Goal: Use online tool/utility: Use online tool/utility

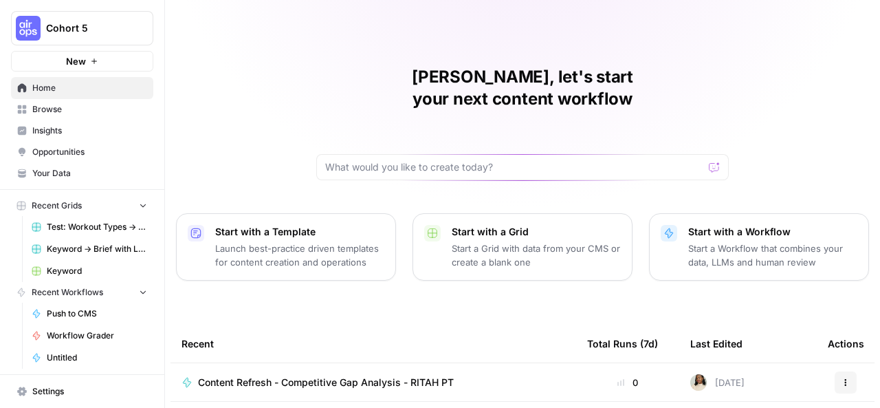
click at [72, 109] on span "Browse" at bounding box center [89, 109] width 115 height 12
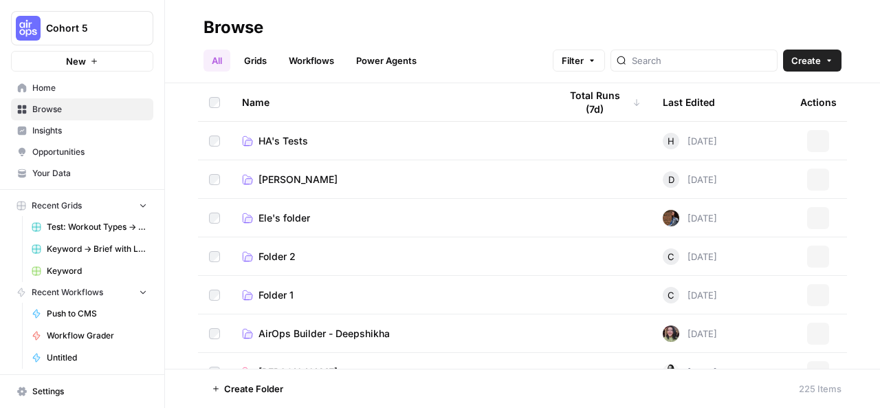
click at [319, 51] on link "Workflows" at bounding box center [312, 61] width 62 height 22
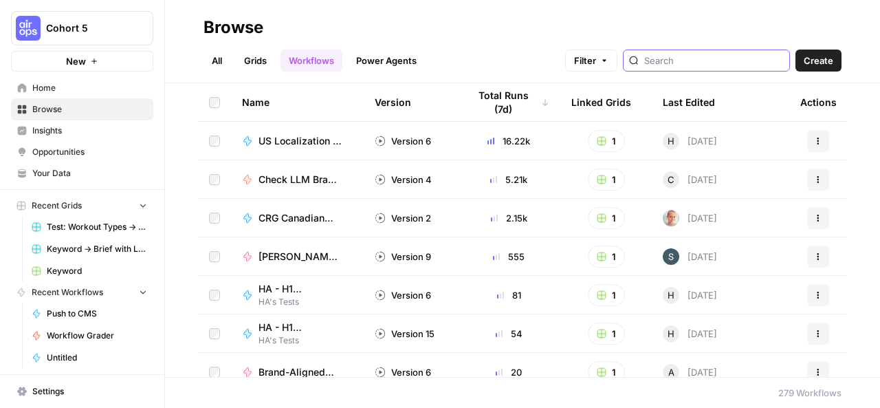
click at [681, 60] on input "search" at bounding box center [714, 61] width 140 height 14
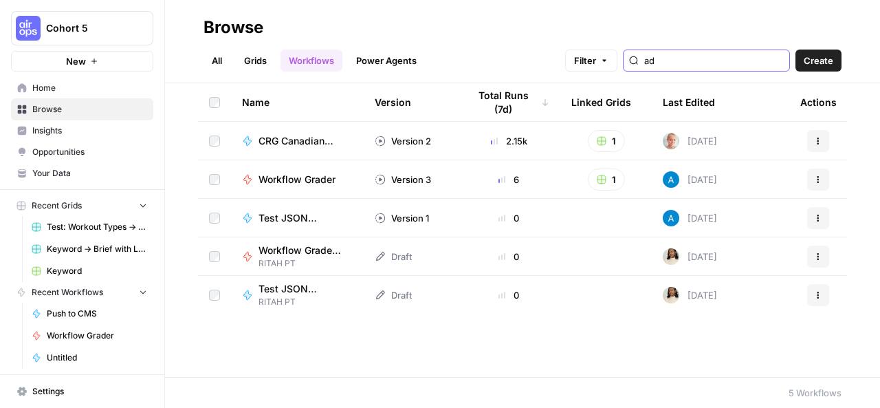
type input "ad"
click at [385, 291] on icon at bounding box center [380, 294] width 11 height 11
click at [378, 292] on icon at bounding box center [380, 294] width 11 height 11
click at [307, 289] on span "Test JSON Download RITAH PT" at bounding box center [300, 289] width 83 height 14
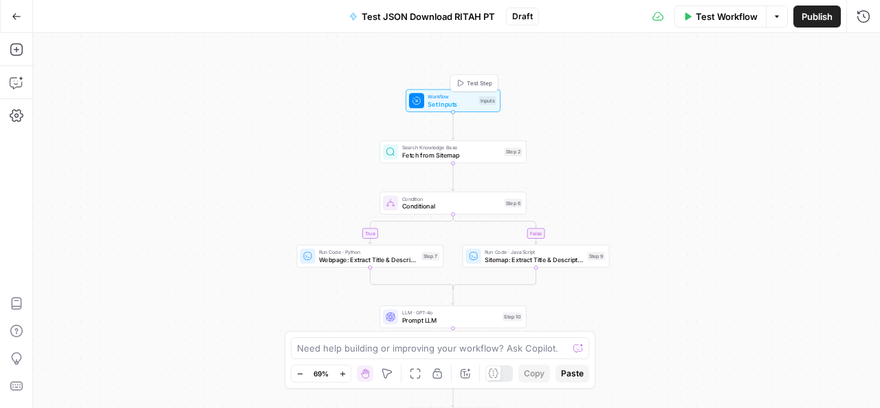
click at [447, 99] on span "Set Inputs" at bounding box center [451, 104] width 47 height 10
click at [444, 156] on span "Fetch from Sitemap" at bounding box center [451, 156] width 98 height 10
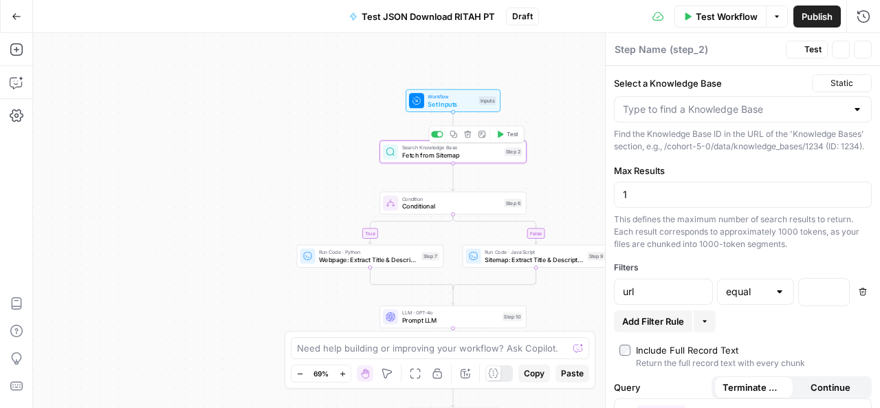
type textarea "Fetch from Sitemap"
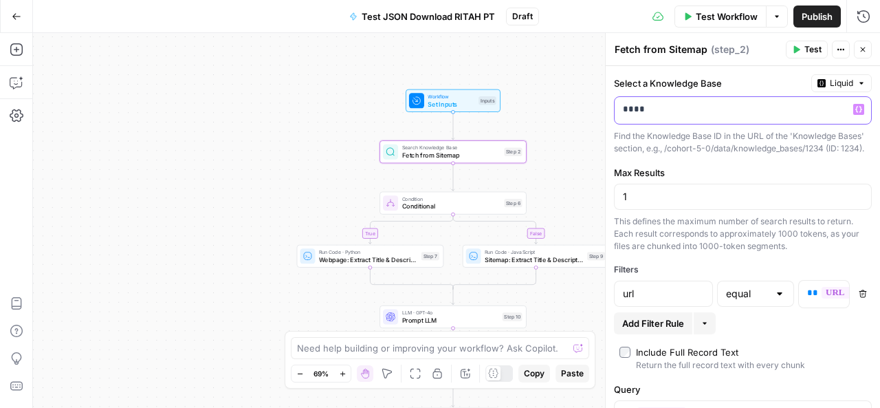
click at [855, 108] on icon "button" at bounding box center [858, 109] width 7 height 7
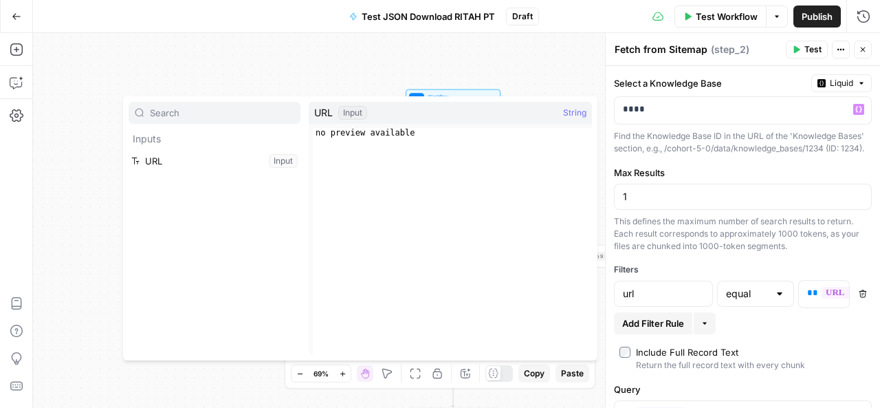
click at [549, 65] on div "true false Workflow Set Inputs Inputs Search Knowledge Base Fetch from Sitemap …" at bounding box center [456, 220] width 847 height 375
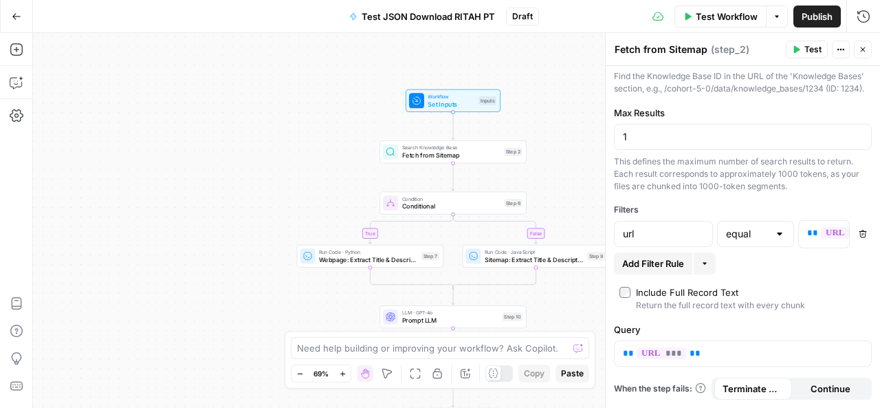
scroll to position [69, 0]
click at [726, 16] on span "Test Workflow" at bounding box center [727, 17] width 62 height 14
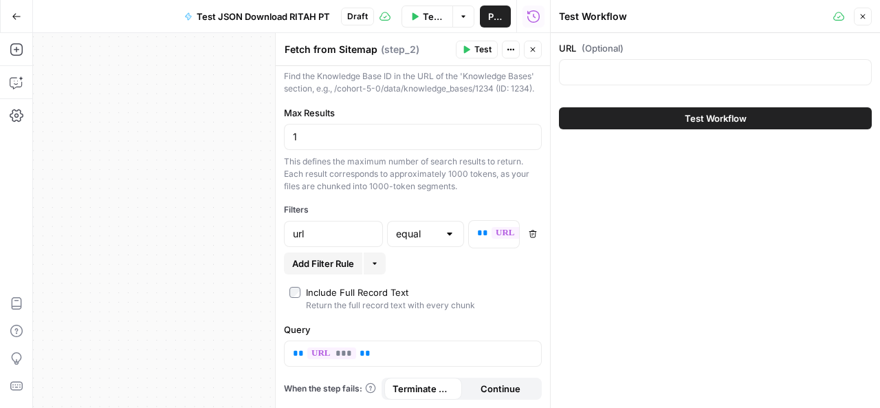
click at [858, 16] on button "Close" at bounding box center [863, 17] width 18 height 18
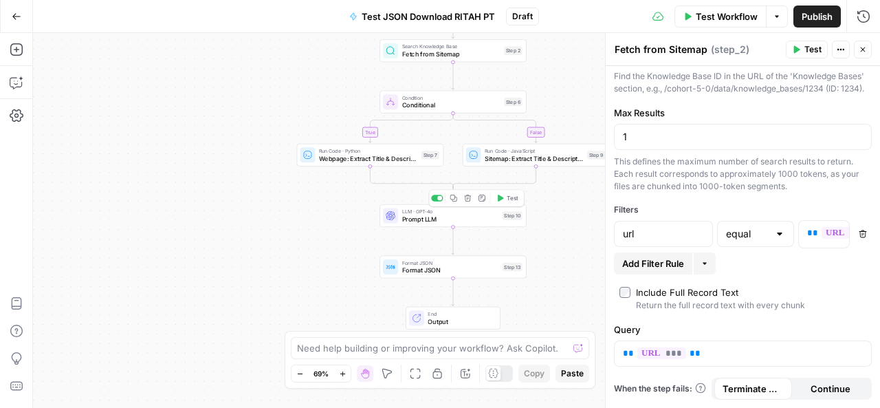
click at [444, 214] on span "Prompt LLM" at bounding box center [450, 219] width 97 height 10
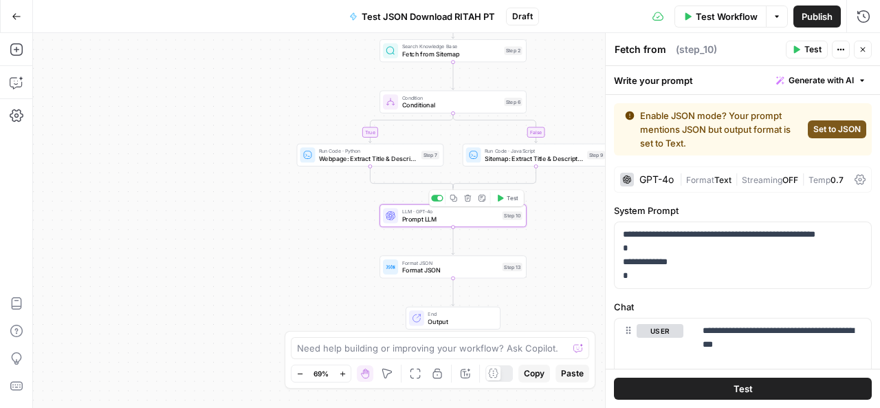
type textarea "Prompt LLM"
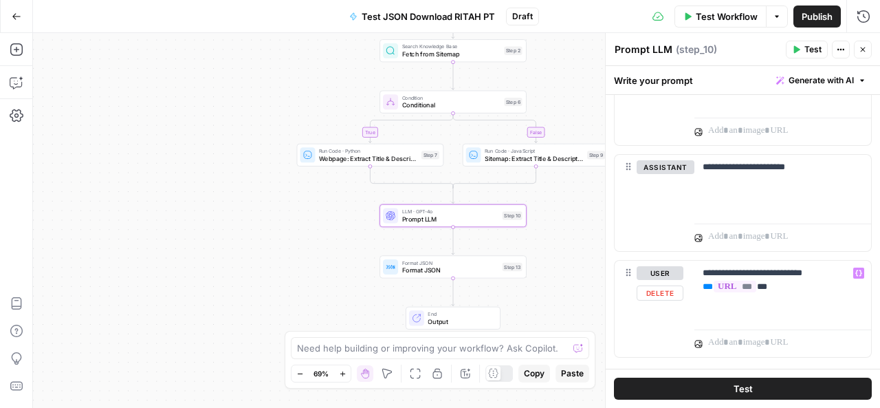
scroll to position [309, 0]
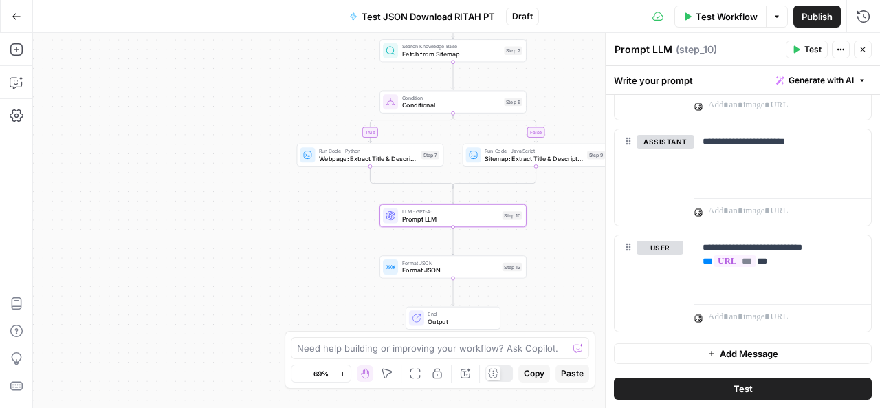
click at [576, 279] on div "true false Workflow Set Inputs Inputs Search Knowledge Base Fetch from Sitemap …" at bounding box center [456, 220] width 847 height 375
